Goal: Information Seeking & Learning: Learn about a topic

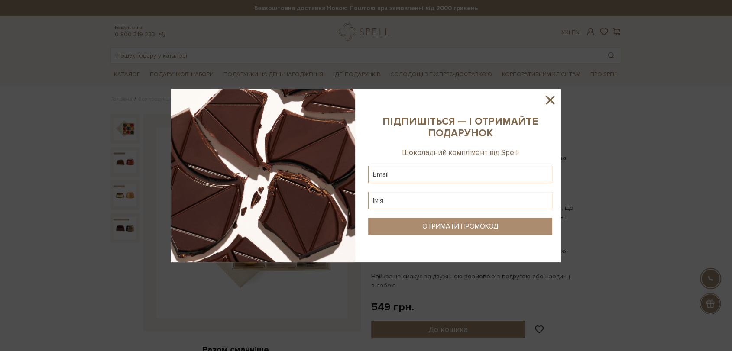
drag, startPoint x: 406, startPoint y: 94, endPoint x: 458, endPoint y: 95, distance: 52.0
click at [406, 94] on sys-column-static at bounding box center [460, 175] width 201 height 173
click at [551, 98] on icon at bounding box center [550, 100] width 15 height 15
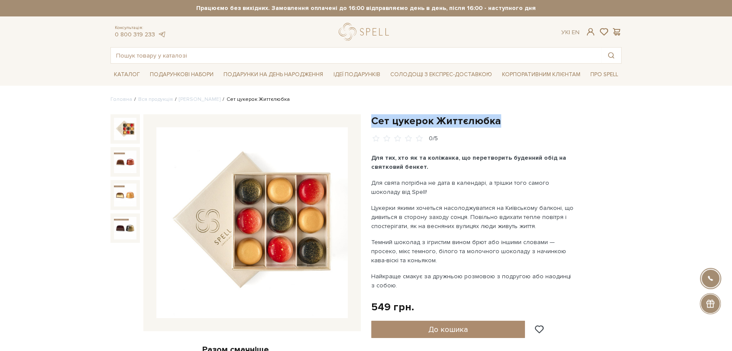
drag, startPoint x: 371, startPoint y: 119, endPoint x: 524, endPoint y: 121, distance: 153.0
click at [524, 121] on h1 "Сет цукерок Життєлюбка" at bounding box center [496, 120] width 250 height 13
copy h1 "Сет цукерок Життєлюбка"
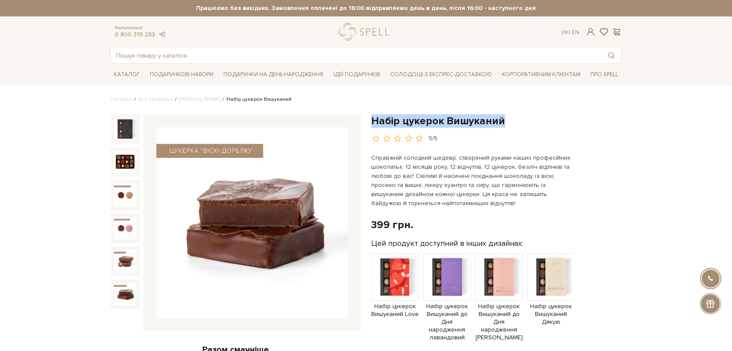
drag, startPoint x: 372, startPoint y: 118, endPoint x: 531, endPoint y: 119, distance: 159.4
click at [531, 119] on h1 "Набір цукерок Вишуканий" at bounding box center [496, 120] width 250 height 13
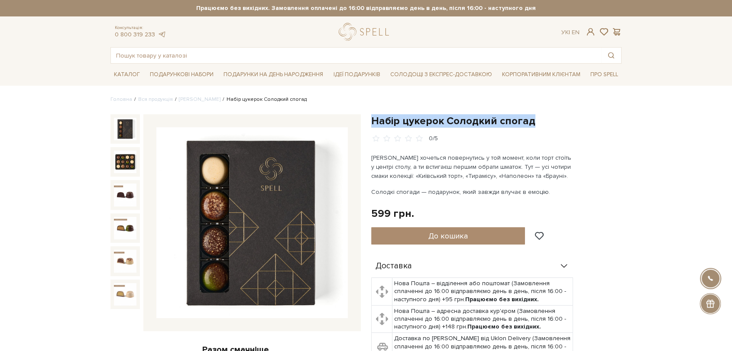
drag, startPoint x: 373, startPoint y: 116, endPoint x: 565, endPoint y: 116, distance: 191.1
click at [565, 116] on h1 "Набір цукерок Солодкий спогад" at bounding box center [496, 120] width 250 height 13
copy h1 "Набір цукерок Солодкий спогад"
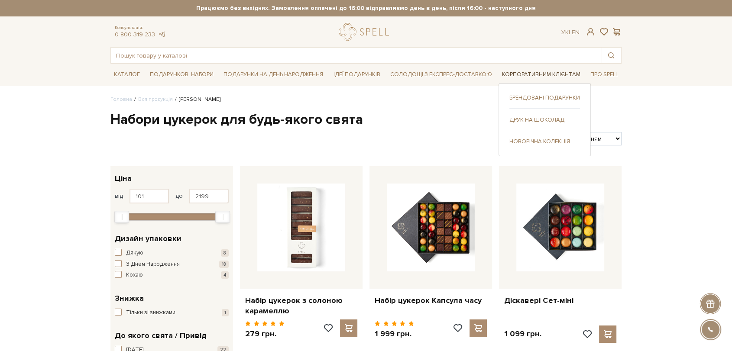
click at [517, 81] on link "Корпоративним клієнтам" at bounding box center [541, 74] width 85 height 13
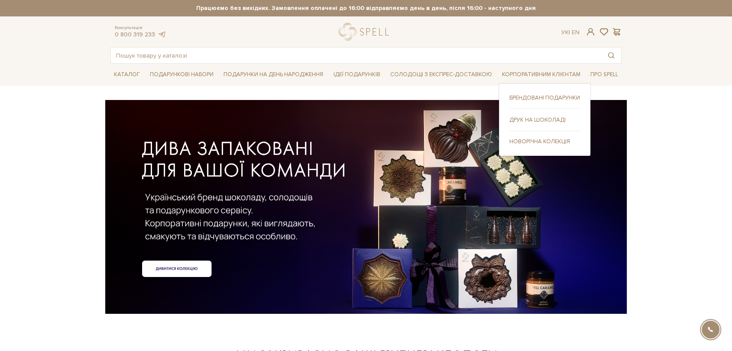
click at [534, 98] on link "Брендовані подарунки" at bounding box center [545, 98] width 71 height 8
click at [539, 118] on link "Друк на шоколаді" at bounding box center [545, 120] width 71 height 8
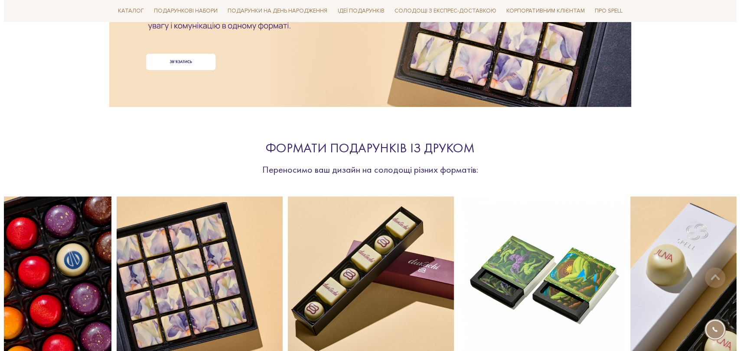
scroll to position [337, 0]
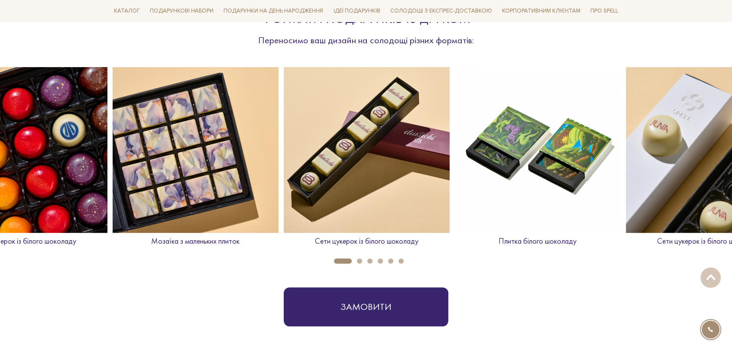
click at [360, 260] on button "2" at bounding box center [359, 261] width 5 height 5
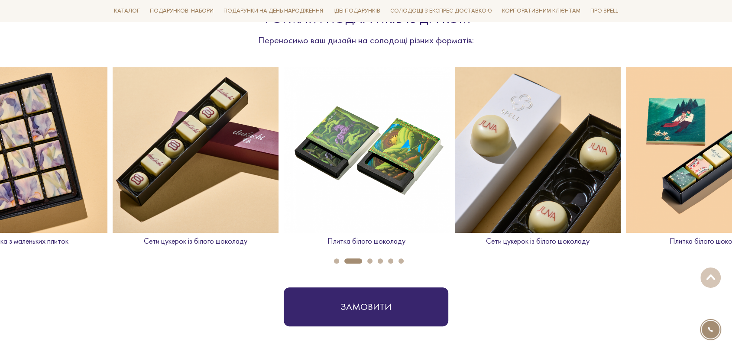
click at [688, 192] on img at bounding box center [709, 150] width 166 height 166
